Goal: Register for event/course

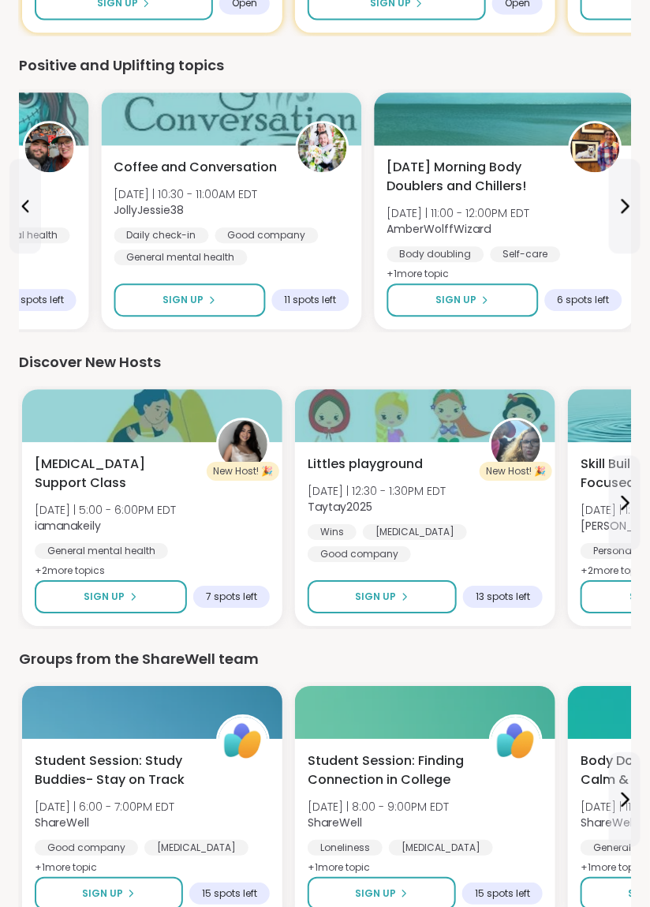
scroll to position [796, 0]
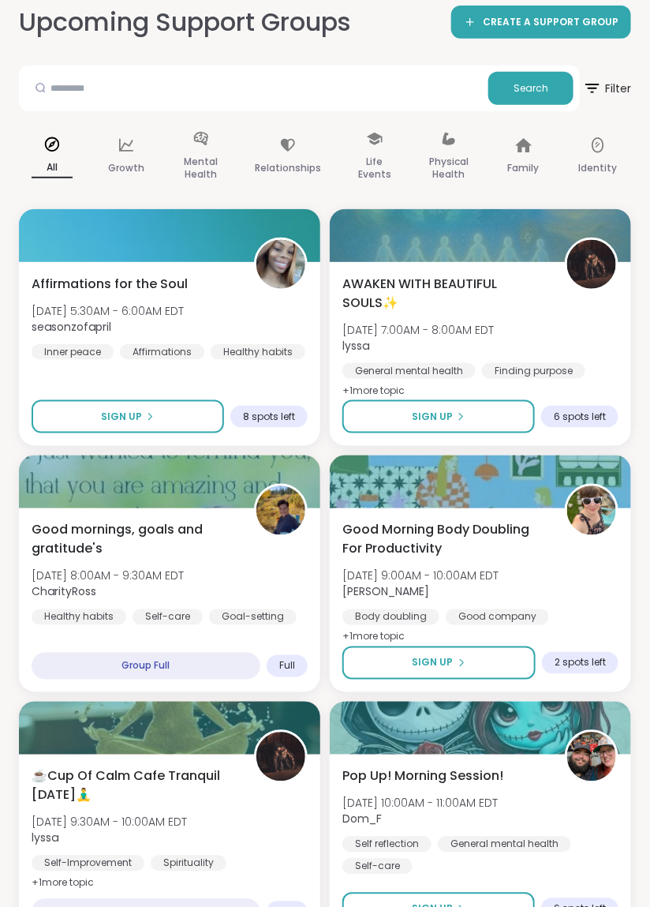
scroll to position [161, 0]
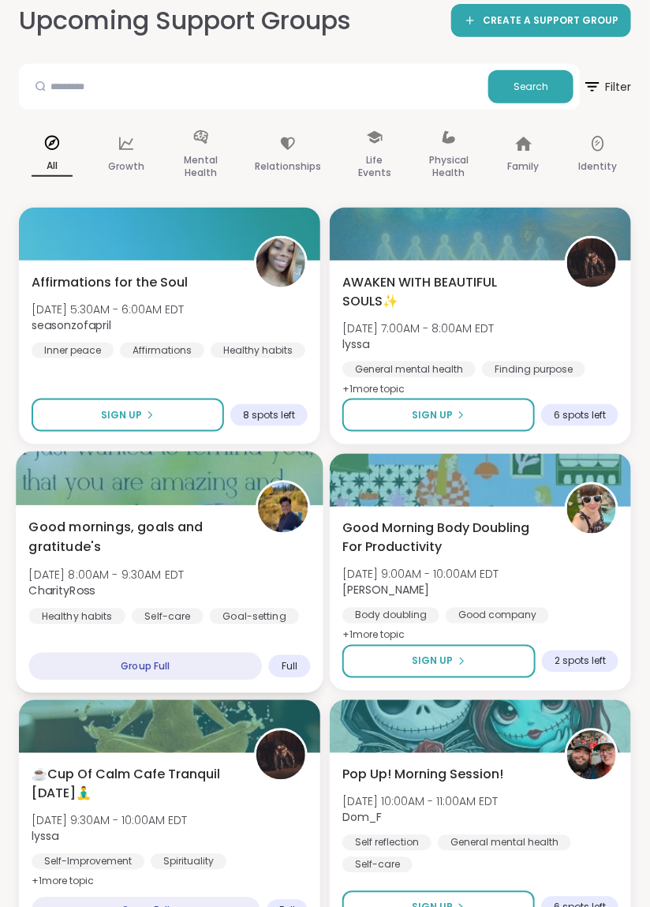
click at [165, 661] on div "Group Full" at bounding box center [146, 667] width 234 height 28
click at [185, 574] on span "Tue, Oct 07 | 8:00AM - 9:30AM EDT" at bounding box center [106, 575] width 155 height 16
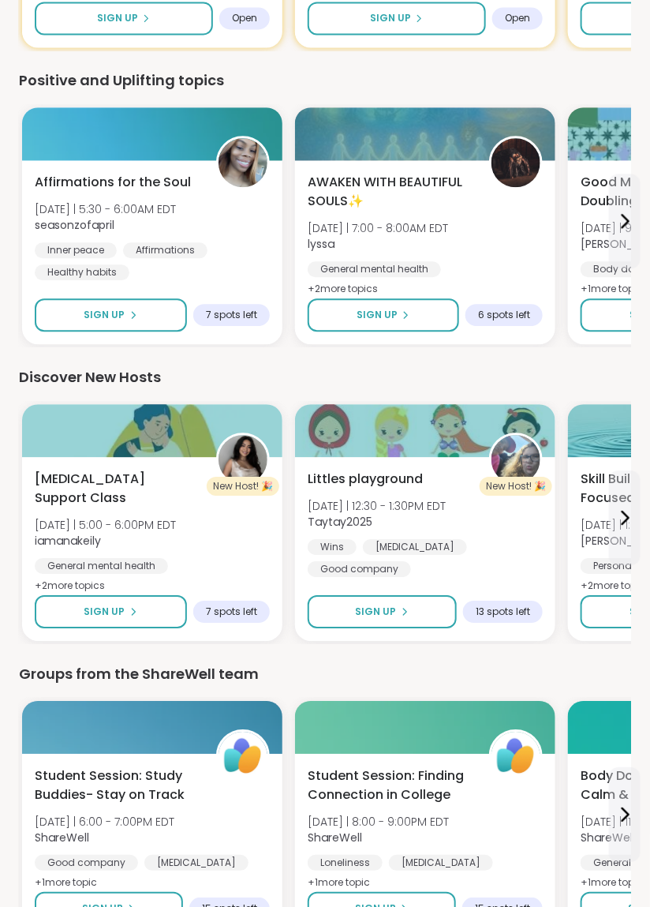
scroll to position [796, 0]
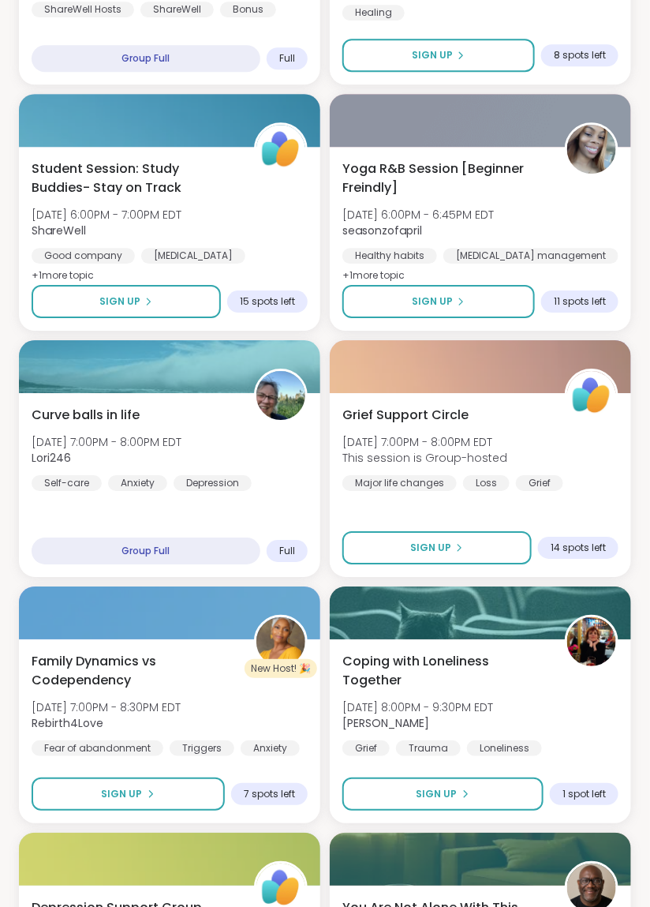
scroll to position [3882, 0]
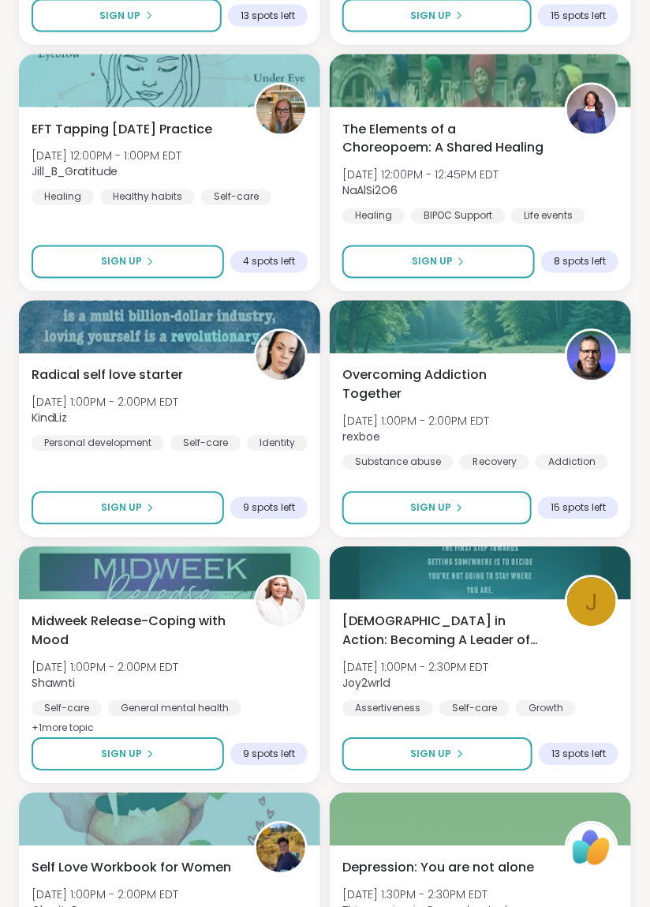
scroll to position [7454, 0]
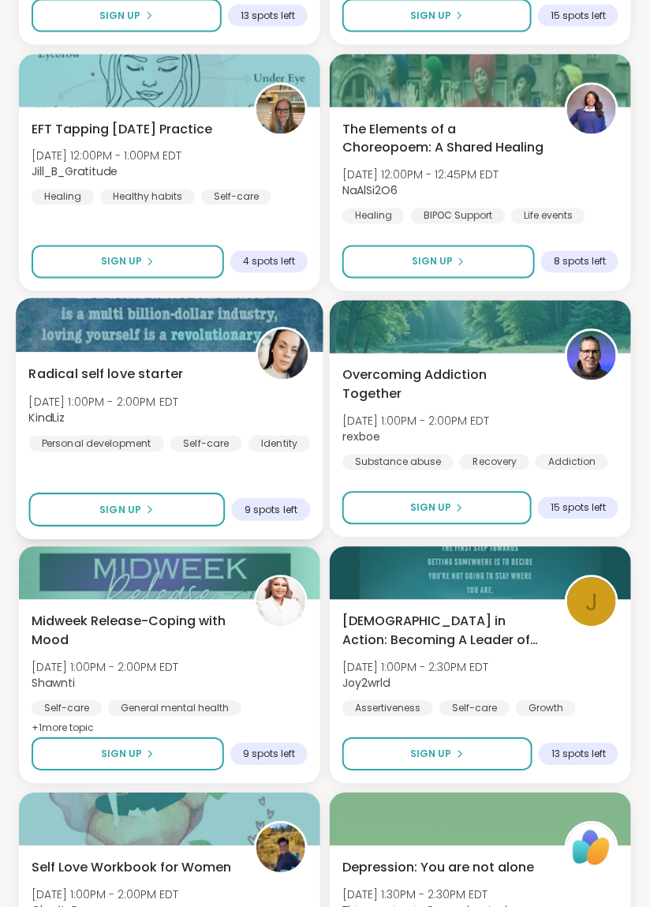
click at [112, 369] on span "Radical self love starter" at bounding box center [106, 374] width 155 height 19
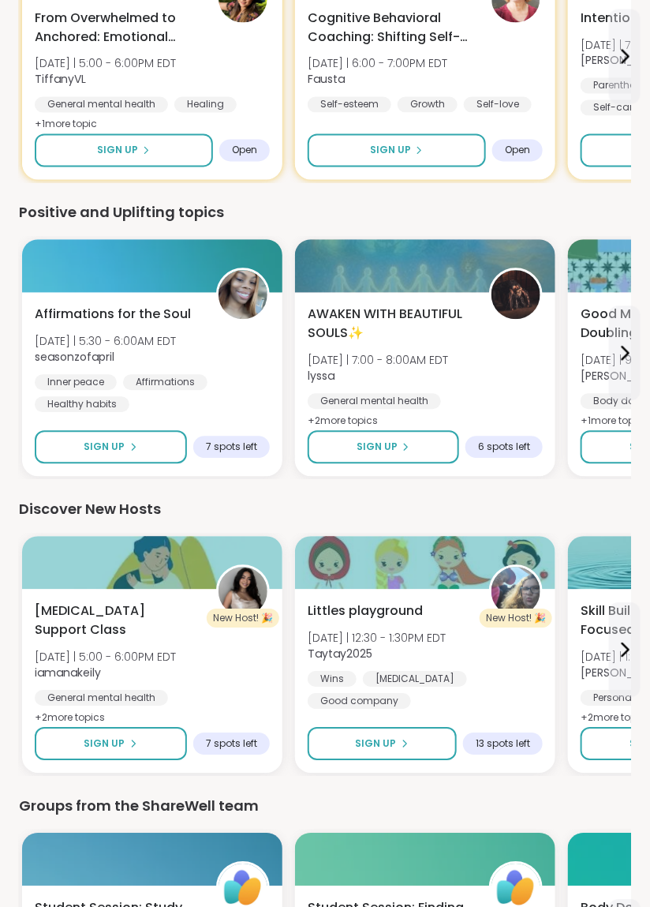
scroll to position [796, 0]
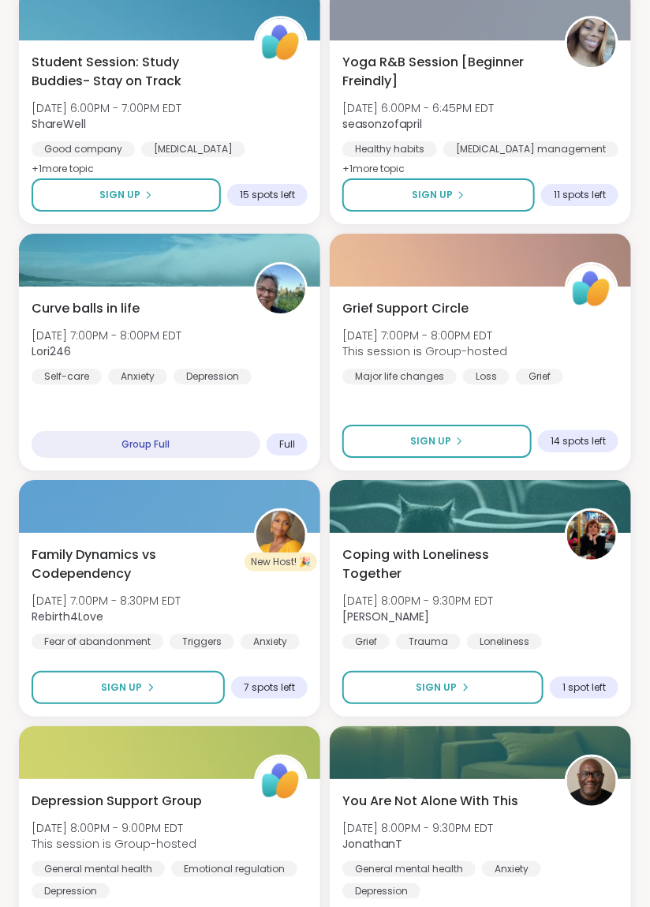
scroll to position [3882, 0]
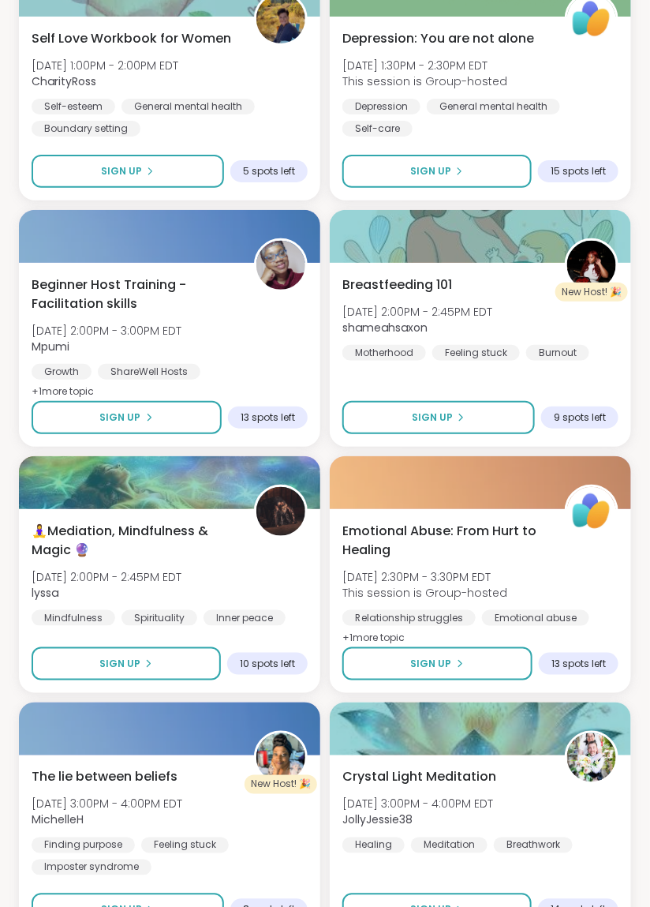
scroll to position [8313, 0]
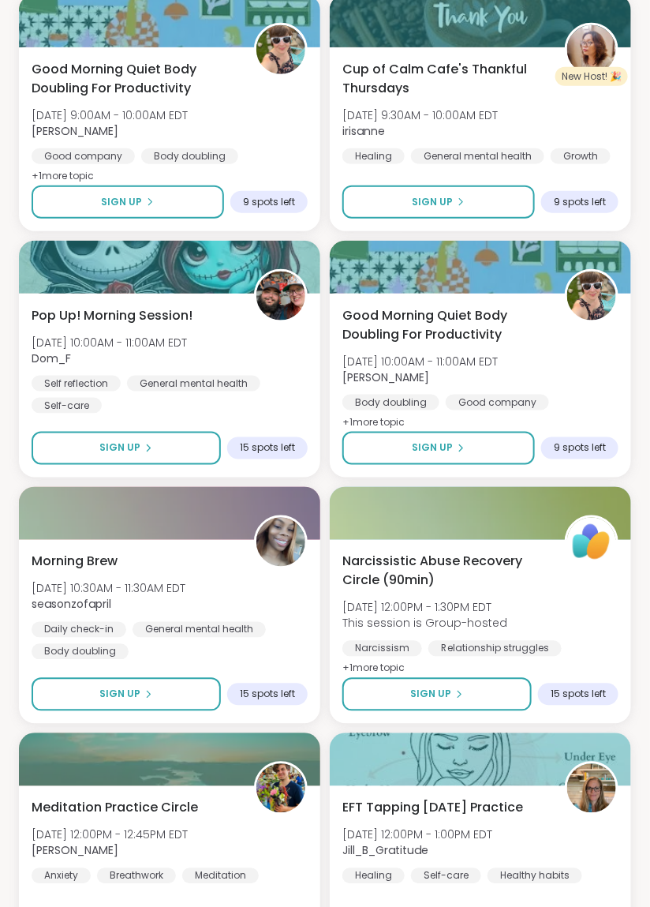
scroll to position [12745, 0]
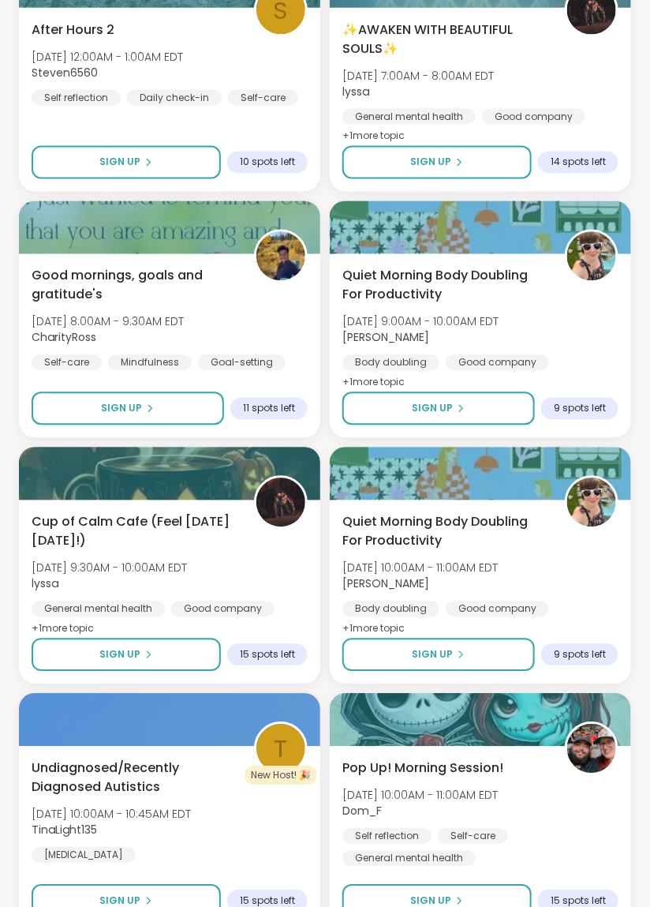
scroll to position [17177, 0]
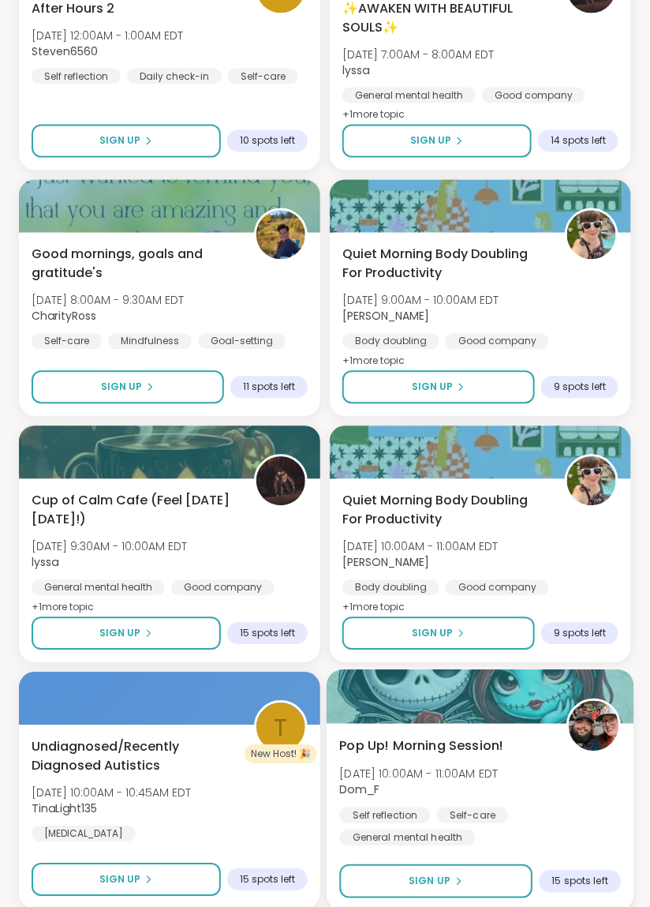
click at [574, 725] on img at bounding box center [594, 727] width 50 height 50
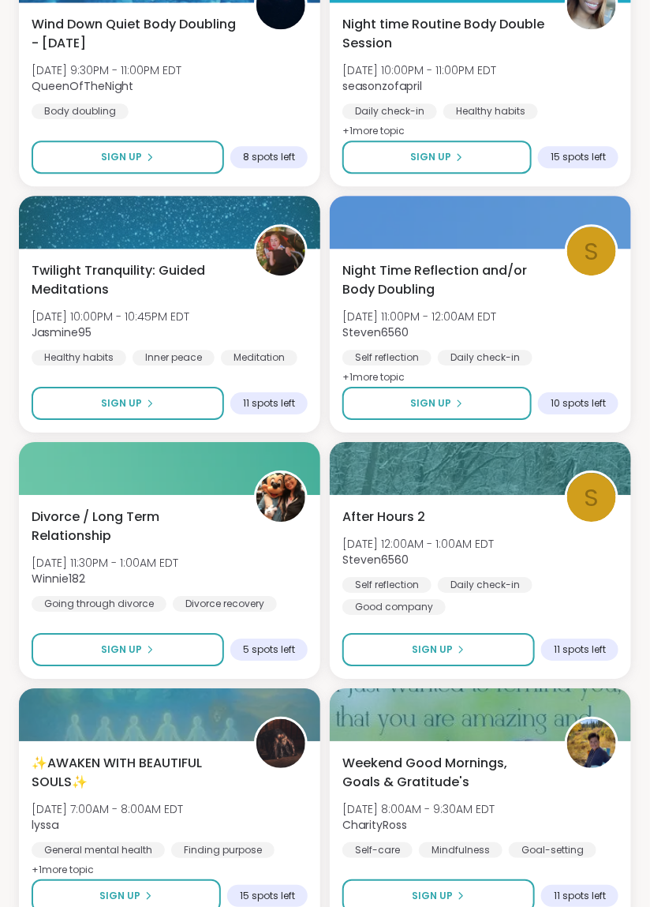
scroll to position [21608, 0]
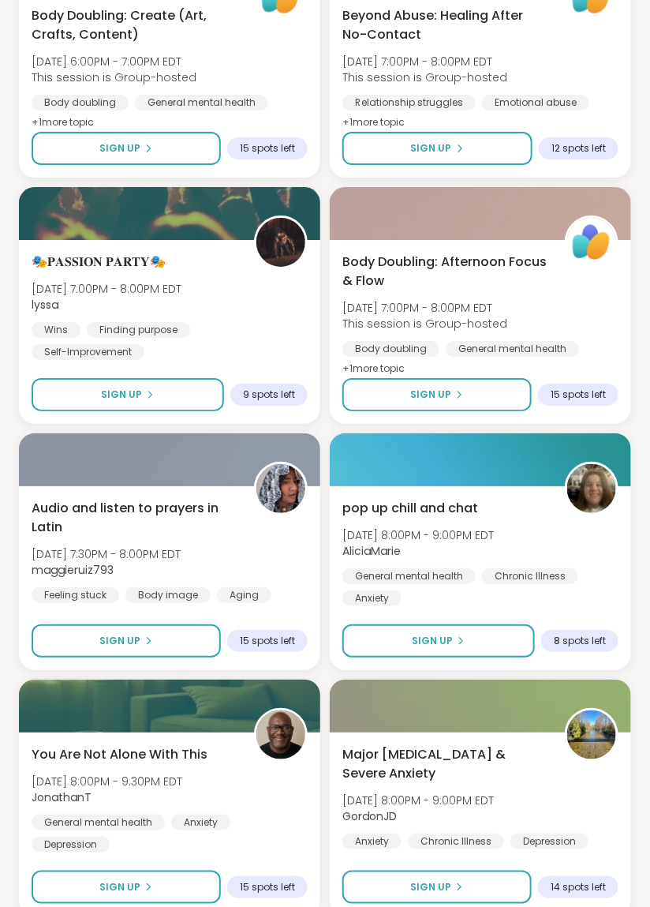
scroll to position [26040, 0]
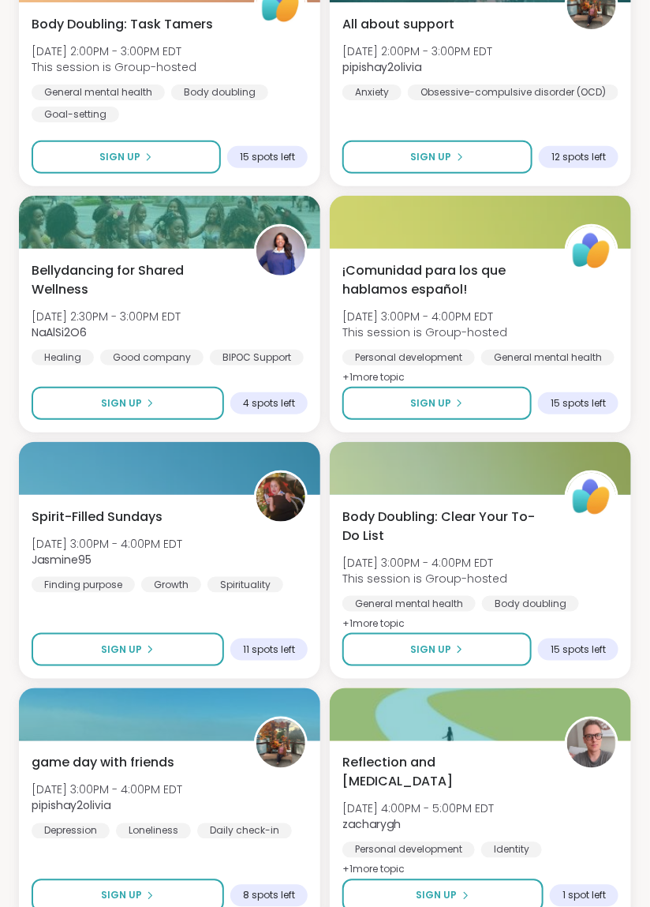
scroll to position [30471, 0]
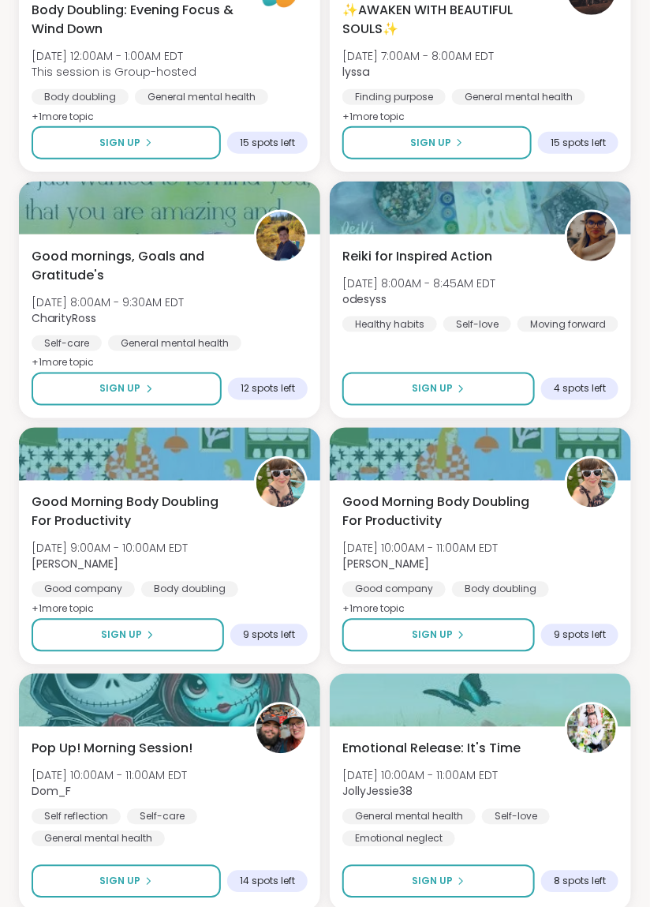
scroll to position [34903, 0]
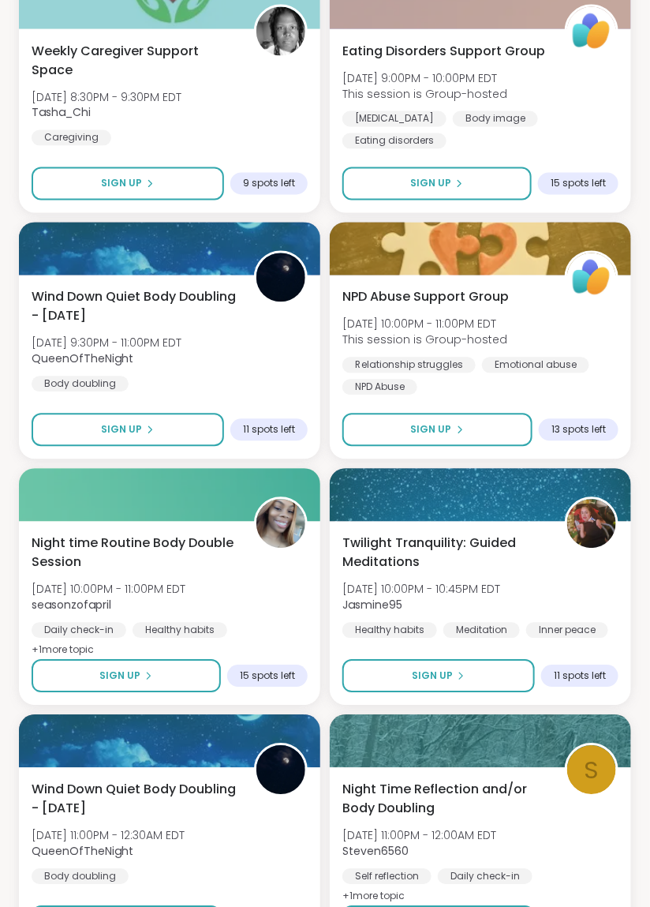
scroll to position [39335, 0]
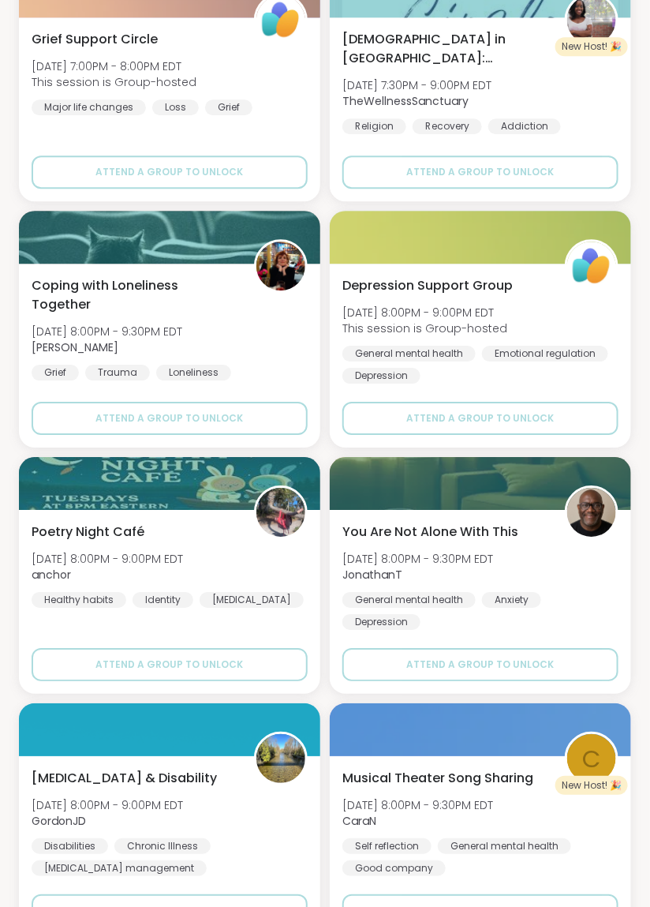
scroll to position [43766, 0]
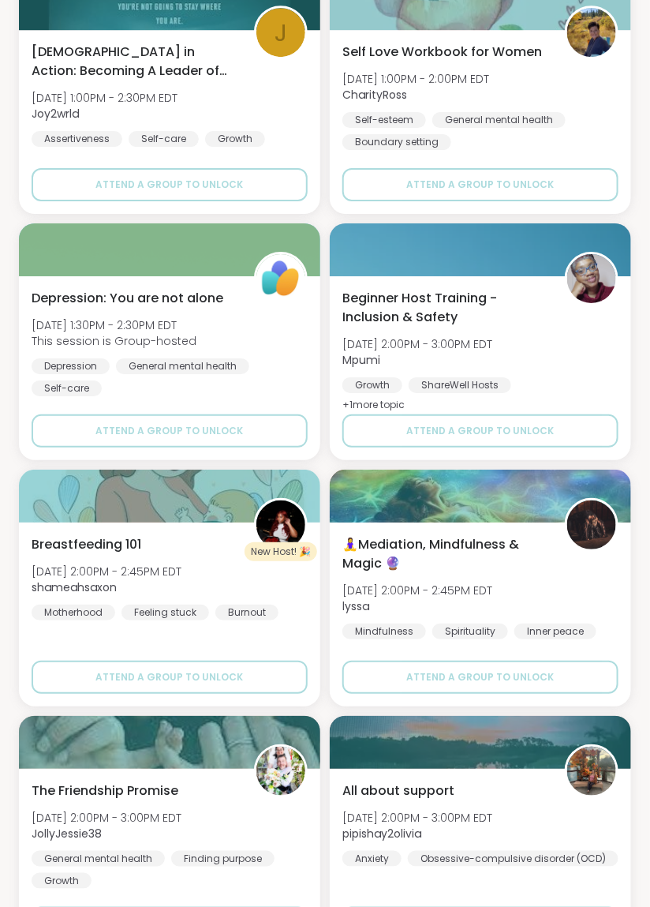
scroll to position [48198, 0]
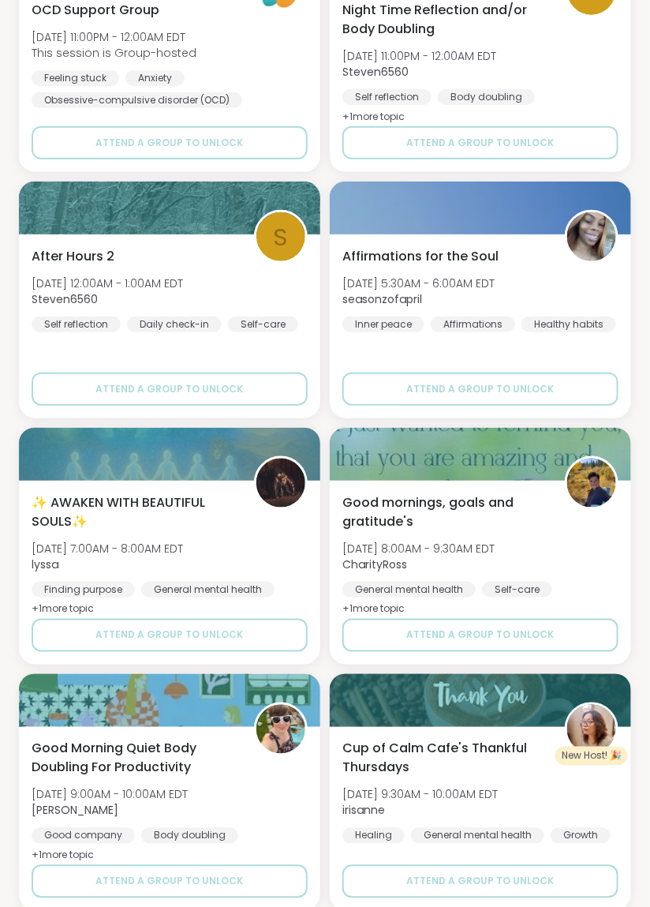
scroll to position [52630, 0]
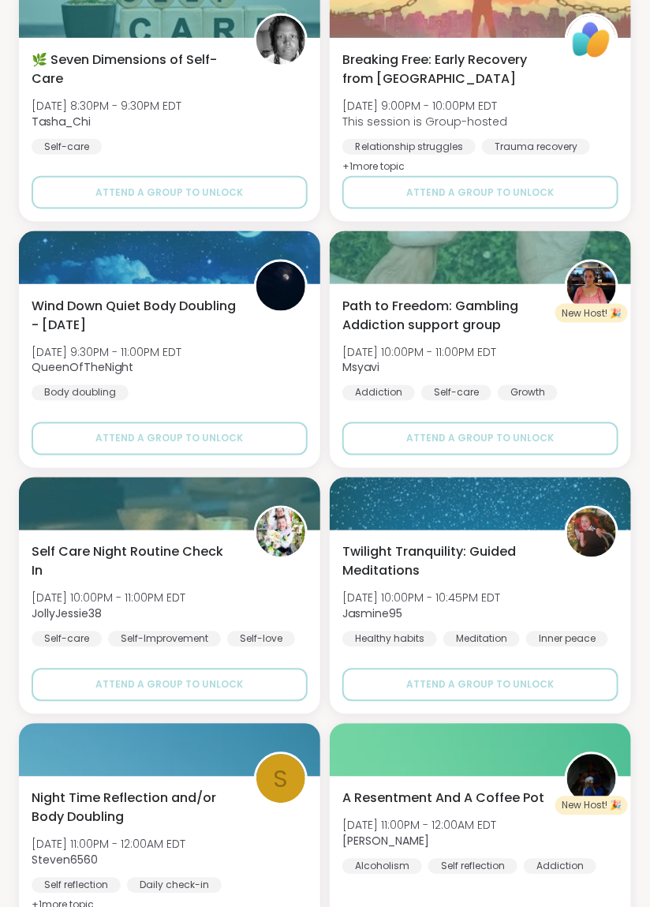
scroll to position [57061, 0]
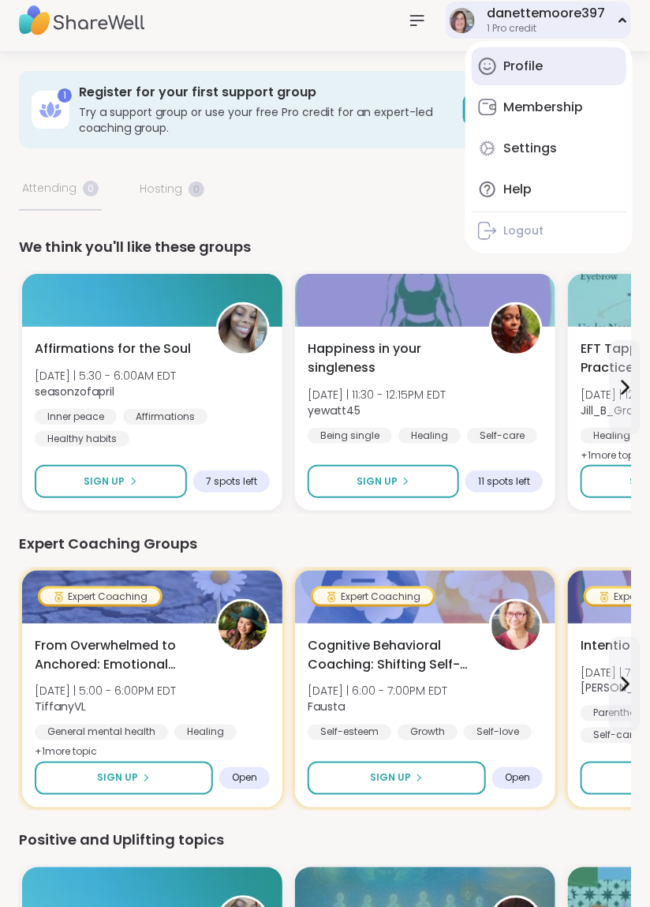
click at [525, 66] on div "Profile" at bounding box center [522, 66] width 39 height 17
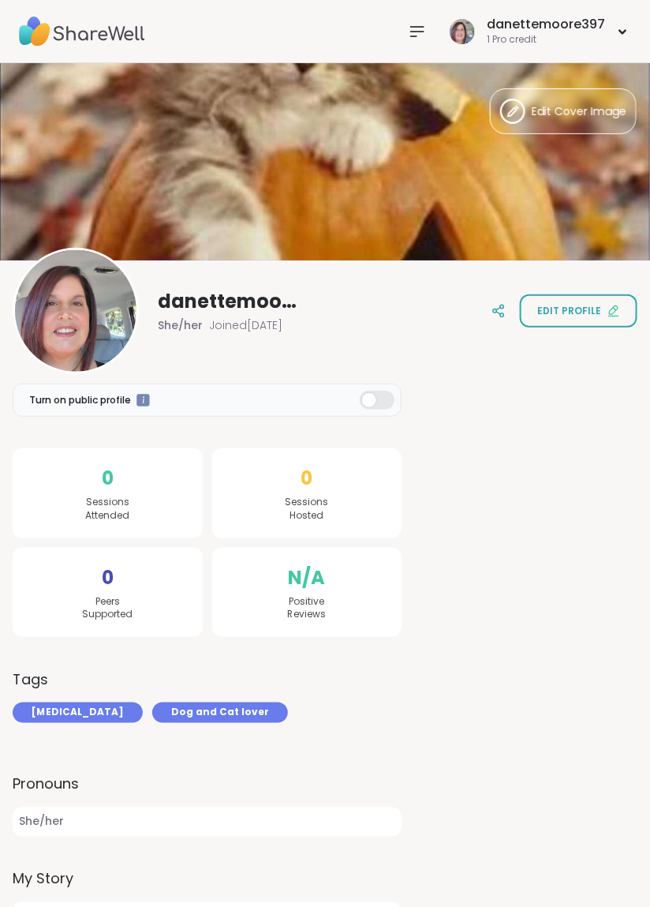
scroll to position [56, 0]
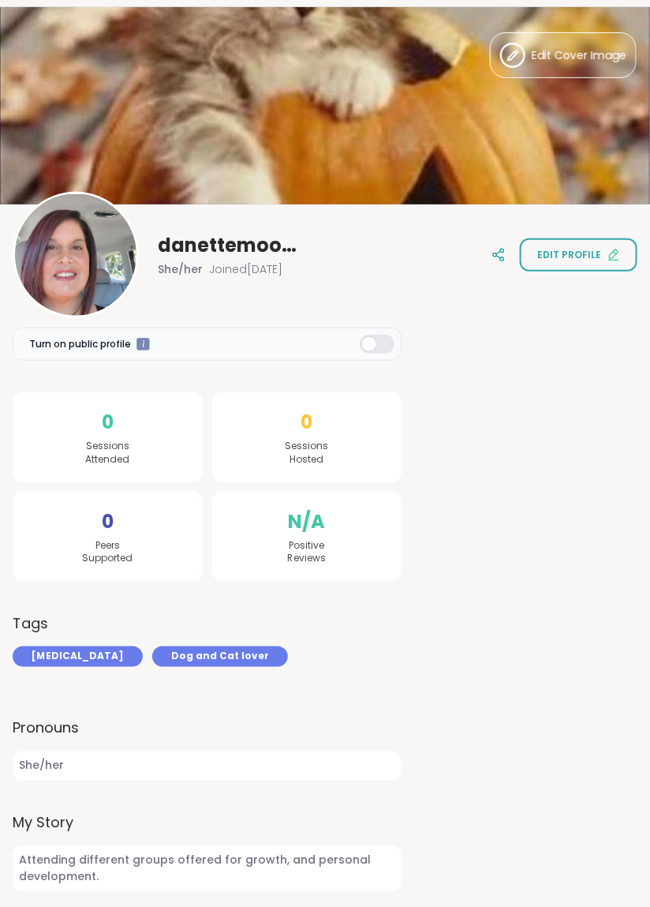
click at [371, 120] on img at bounding box center [325, 105] width 650 height 197
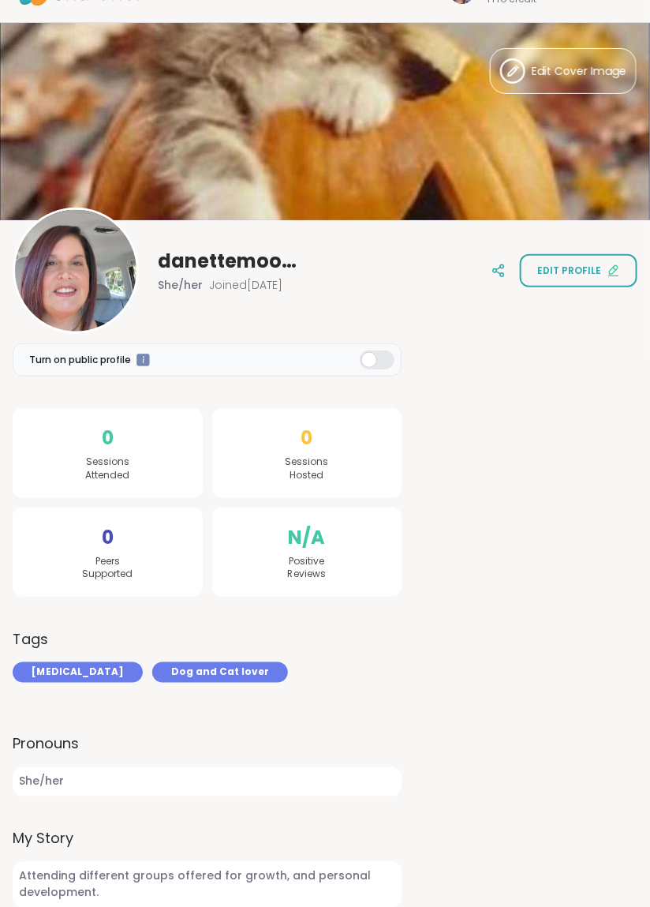
scroll to position [0, 0]
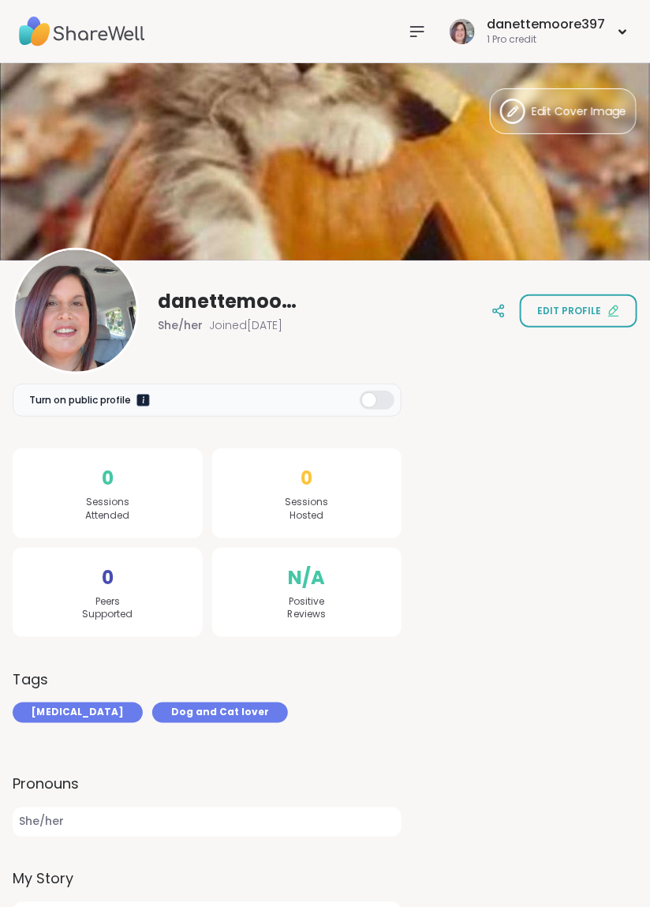
click at [144, 399] on div at bounding box center [142, 399] width 13 height 13
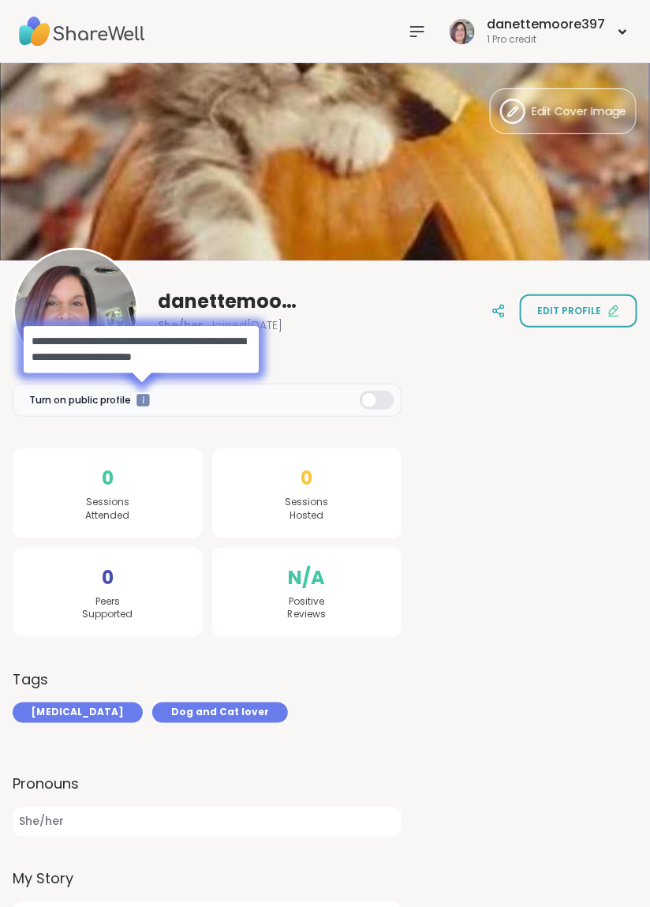
click at [119, 346] on span "**********" at bounding box center [138, 348] width 214 height 27
click at [119, 347] on span "**********" at bounding box center [138, 348] width 214 height 27
click at [373, 399] on div at bounding box center [377, 400] width 35 height 19
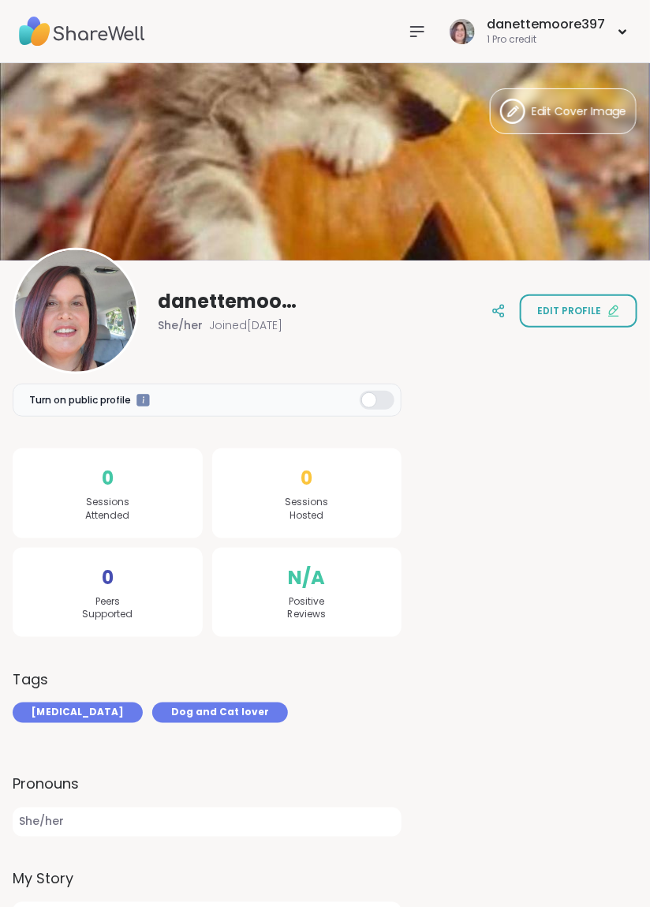
click at [371, 408] on div at bounding box center [377, 400] width 35 height 19
click at [141, 397] on div at bounding box center [142, 399] width 13 height 13
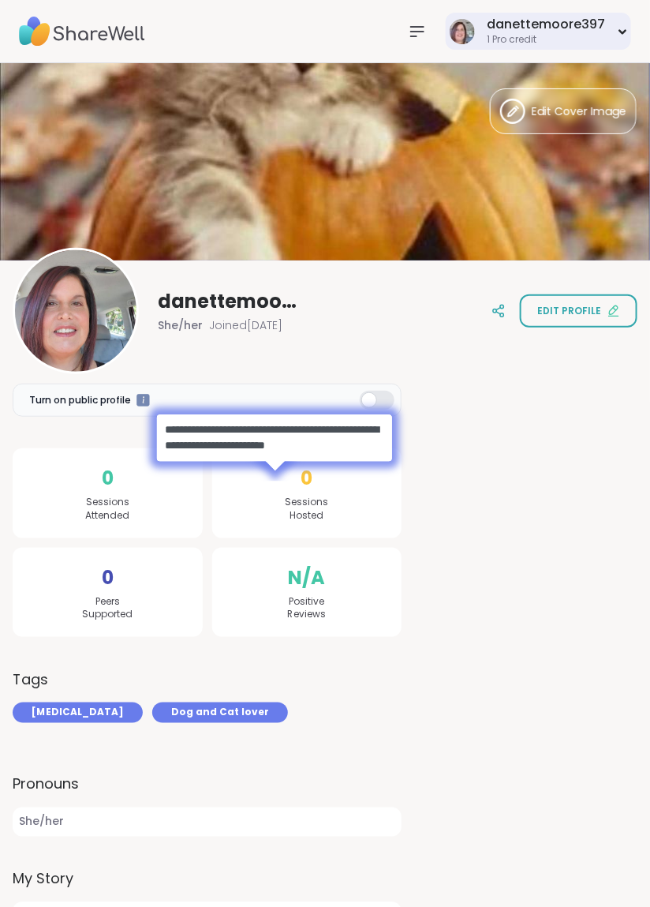
click at [623, 29] on icon at bounding box center [623, 31] width 10 height 6
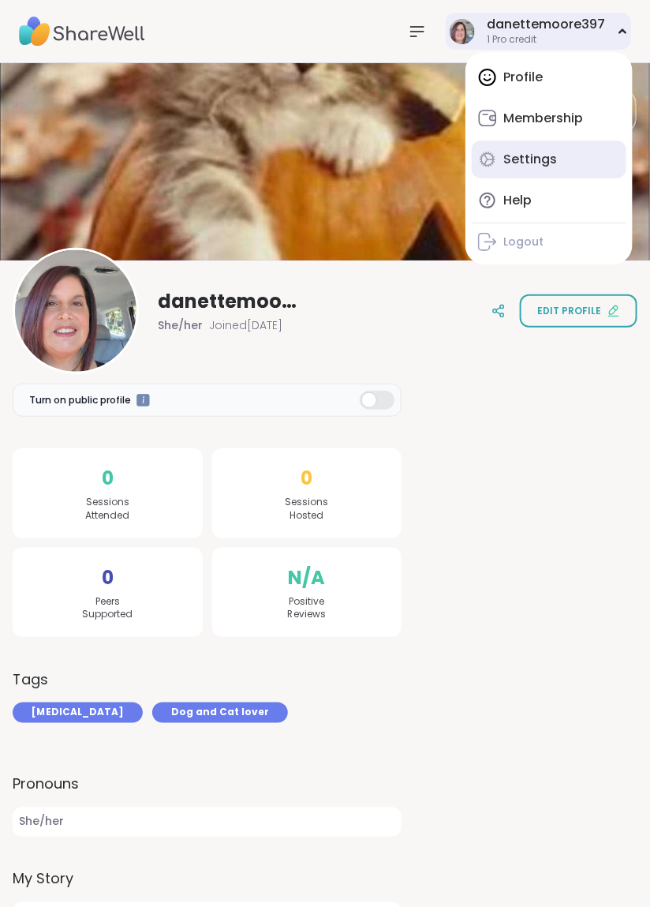
click at [526, 160] on div "Settings" at bounding box center [530, 159] width 54 height 17
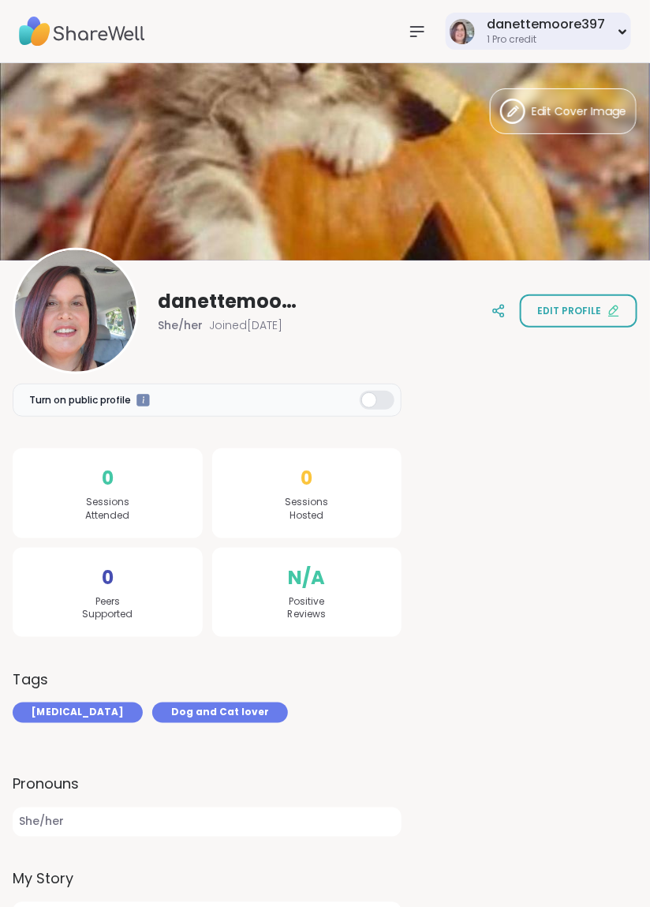
select select "**"
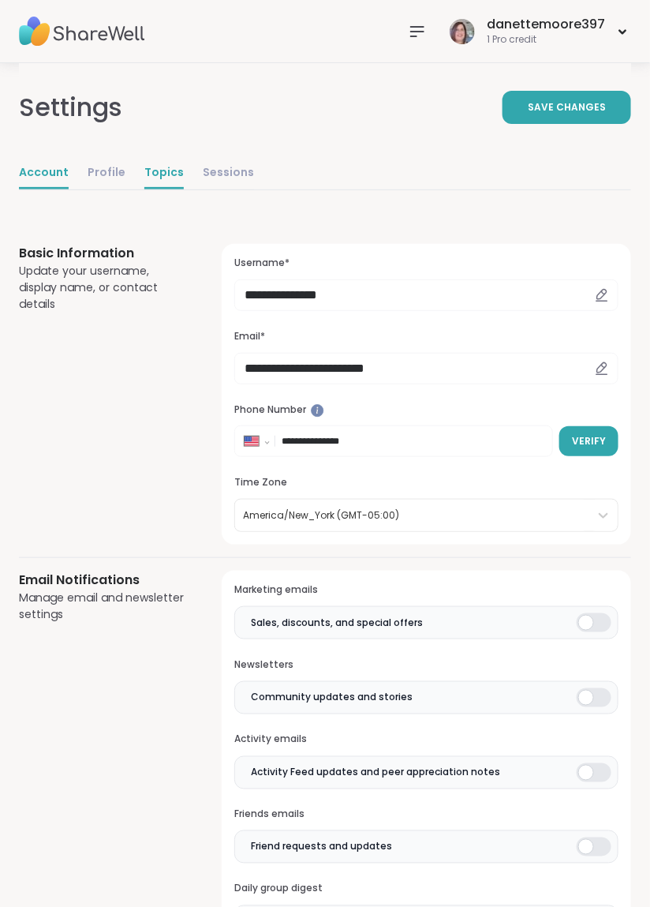
click at [159, 177] on link "Topics" at bounding box center [163, 174] width 39 height 32
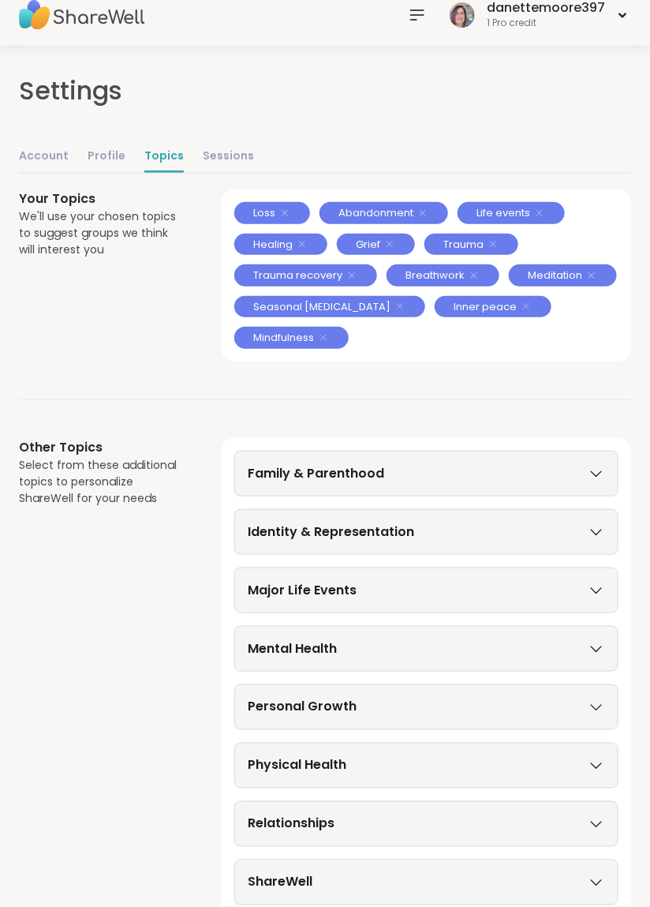
scroll to position [35, 0]
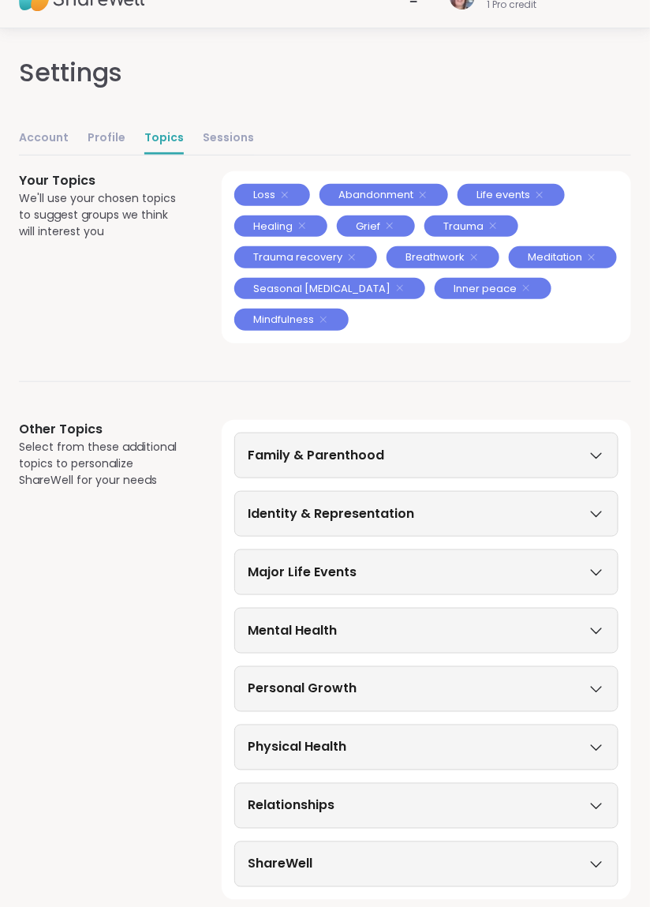
click at [601, 513] on icon at bounding box center [596, 513] width 17 height 11
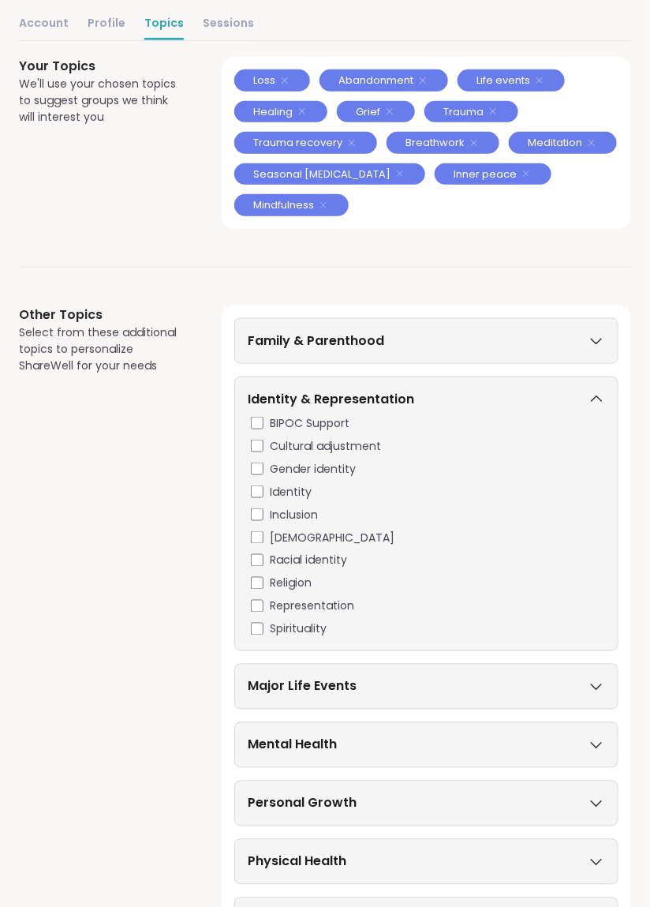
scroll to position [188, 0]
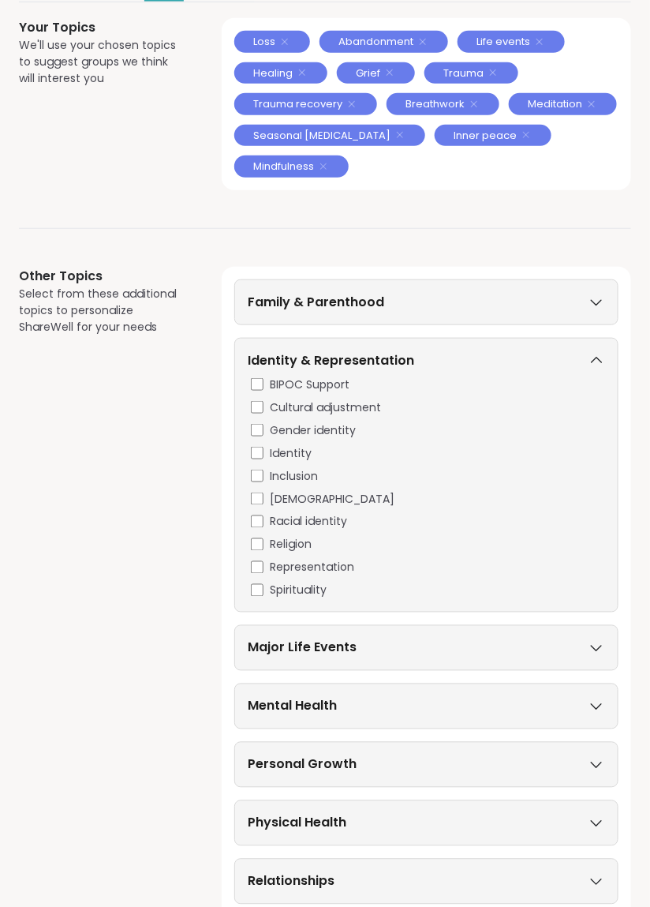
click at [597, 647] on icon at bounding box center [596, 647] width 17 height 11
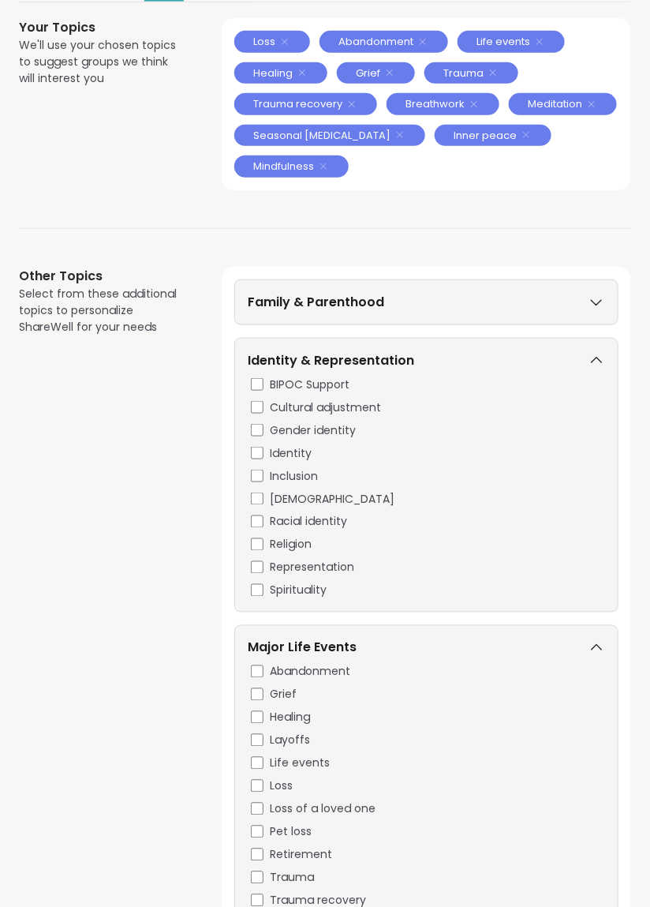
click at [596, 657] on div "Major Life Events" at bounding box center [426, 650] width 357 height 25
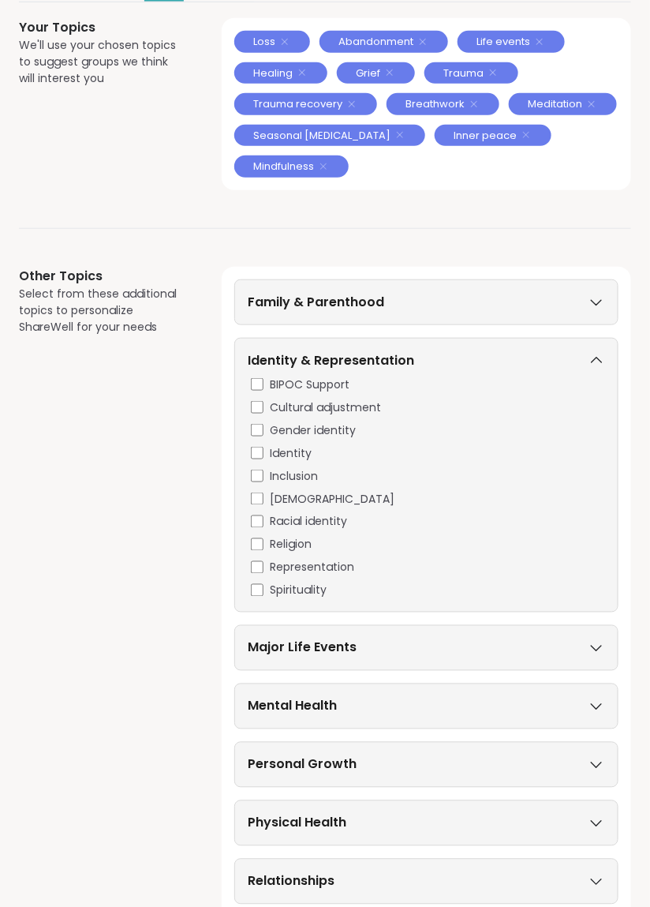
click at [593, 706] on icon at bounding box center [596, 706] width 17 height 11
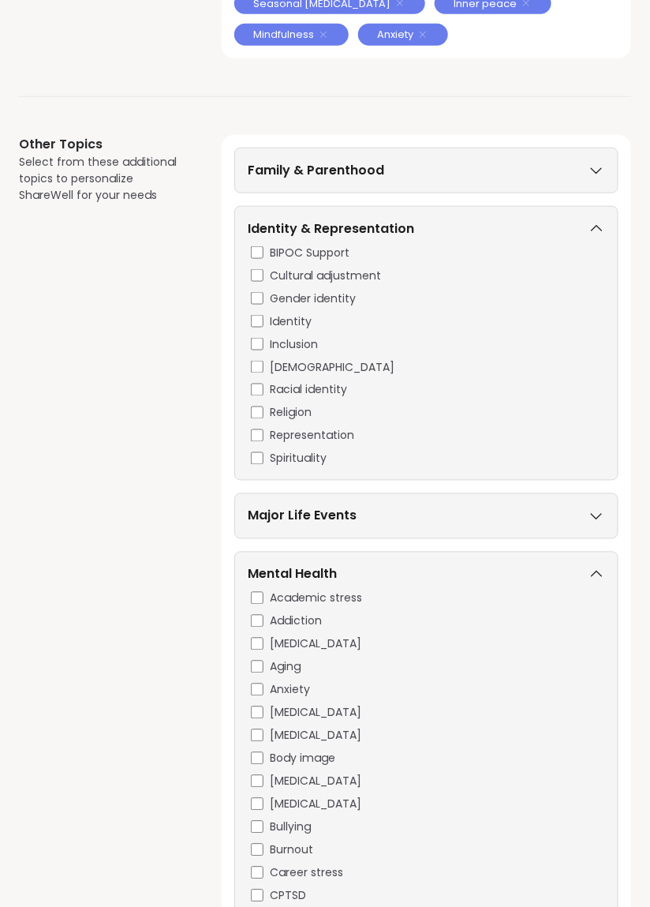
scroll to position [0, 0]
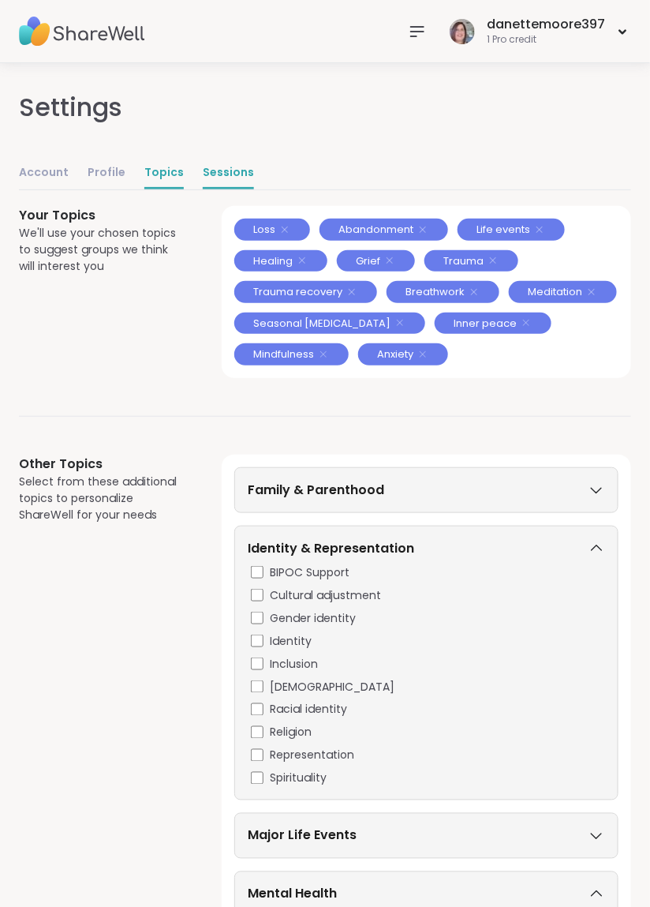
click at [211, 168] on link "Sessions" at bounding box center [228, 174] width 51 height 32
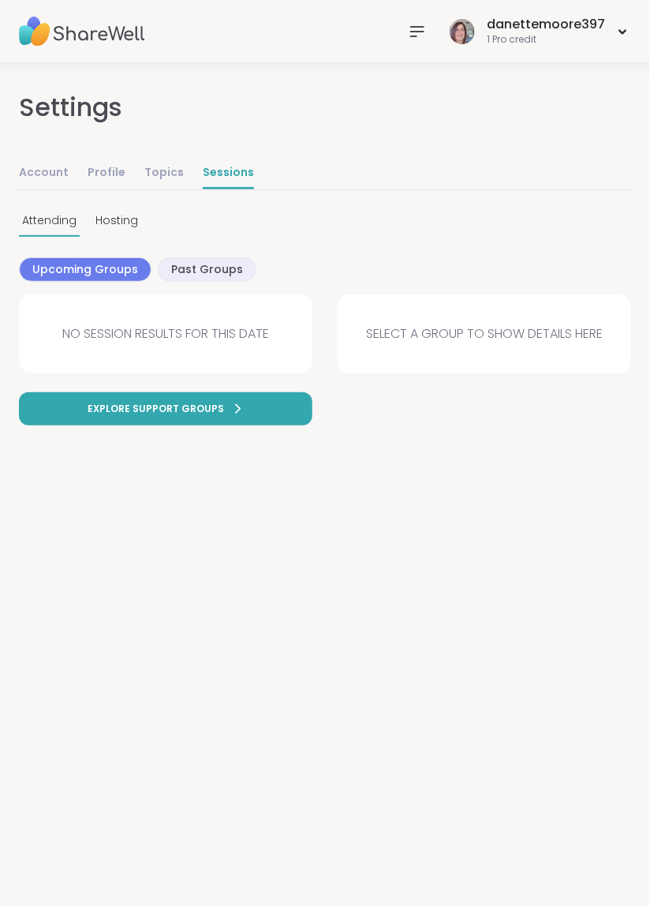
click at [418, 28] on icon at bounding box center [417, 31] width 19 height 19
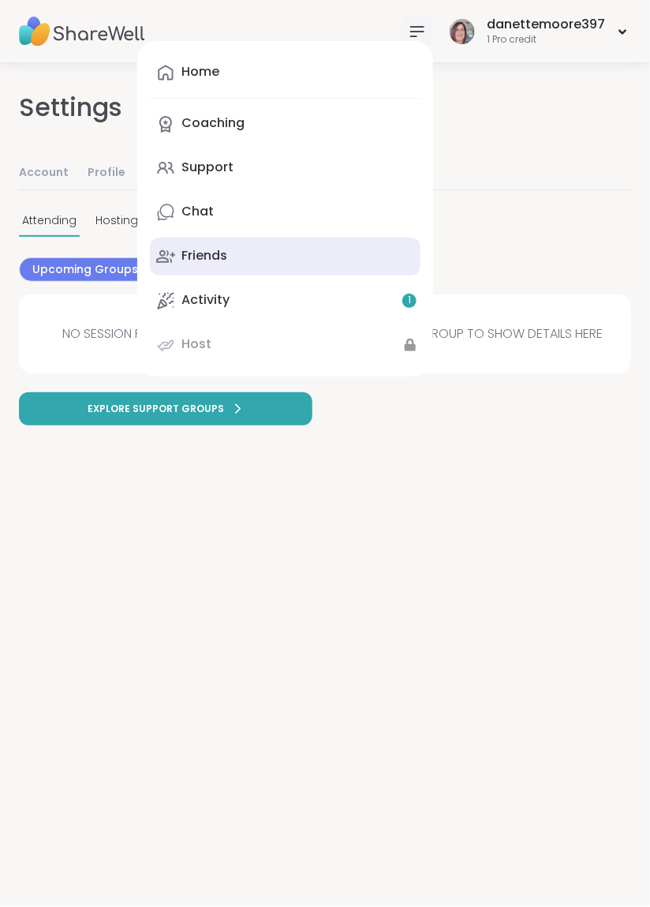
click at [208, 257] on div "Friends" at bounding box center [204, 255] width 46 height 17
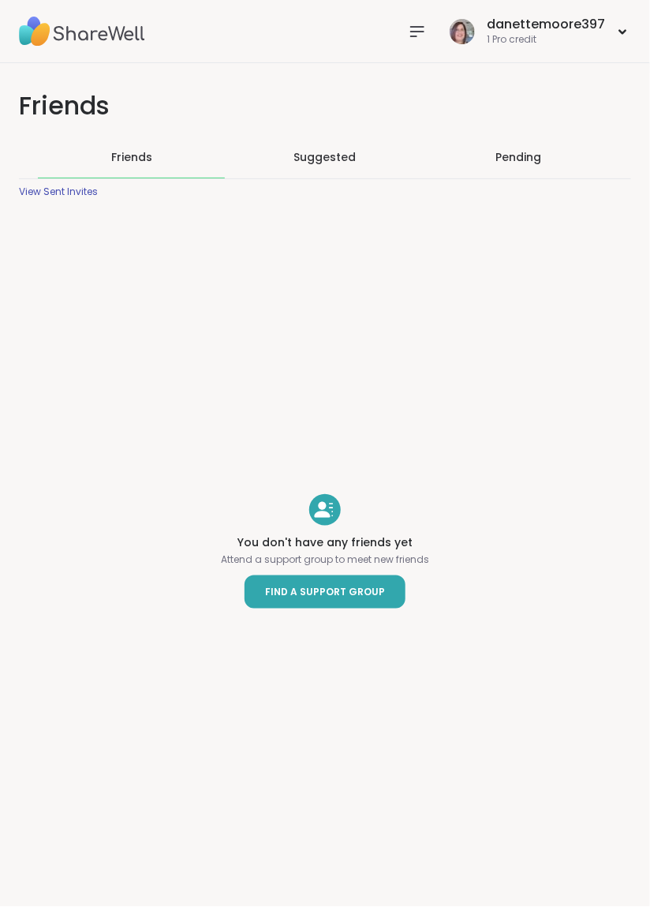
click at [327, 593] on span "Find a Support Group" at bounding box center [325, 592] width 120 height 16
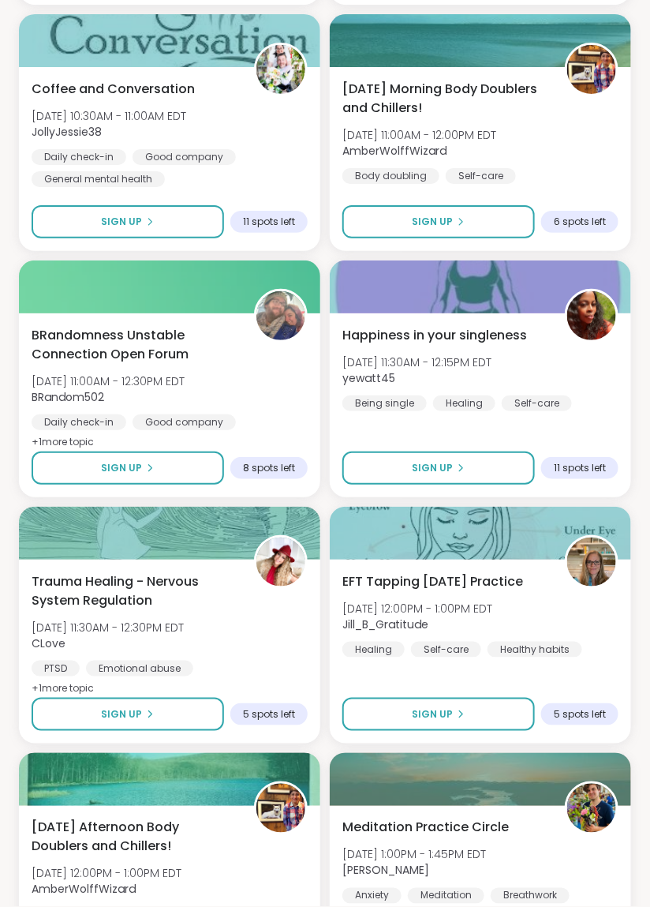
scroll to position [1339, 0]
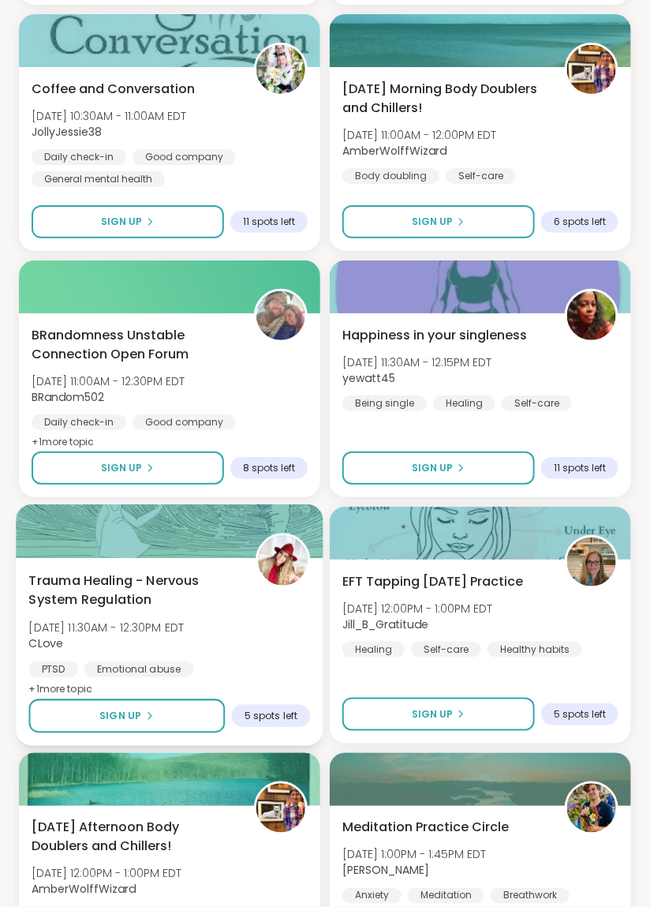
click at [115, 586] on span "Trauma Healing - Nervous System Regulation" at bounding box center [133, 590] width 209 height 39
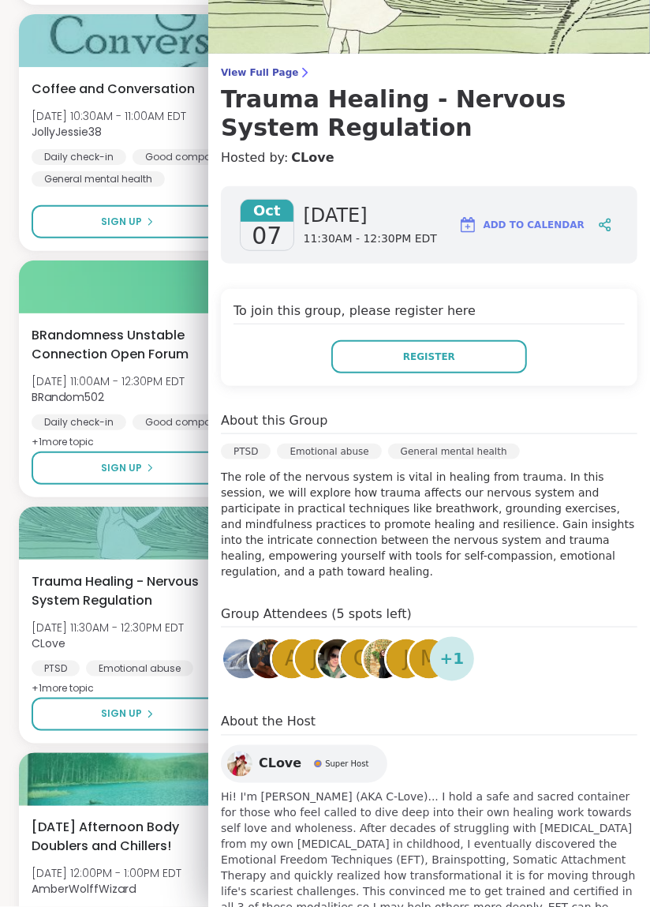
scroll to position [121, 0]
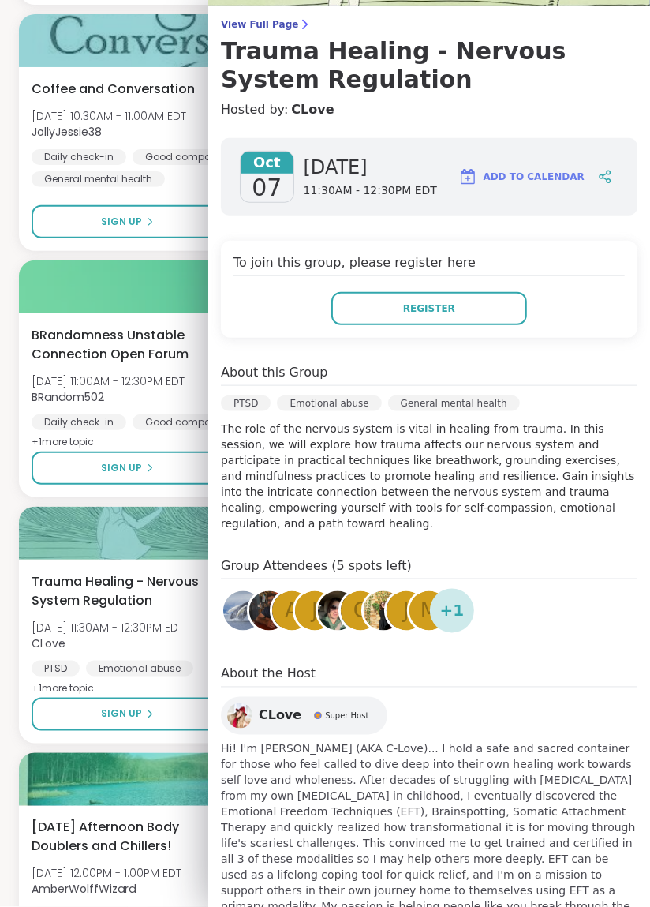
click at [250, 703] on img at bounding box center [239, 715] width 25 height 25
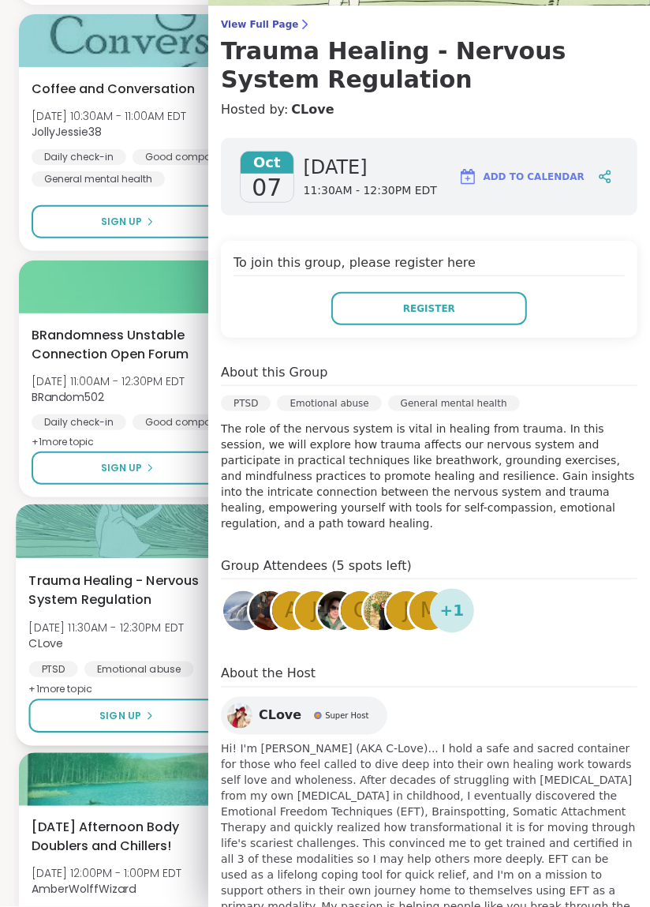
click at [44, 527] on div at bounding box center [170, 531] width 308 height 54
